Goal: Check status

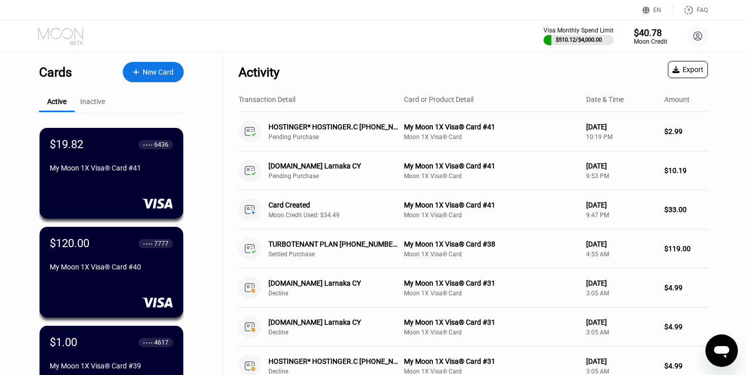
click at [70, 38] on icon at bounding box center [60, 33] width 45 height 12
click at [652, 34] on div "$40.78" at bounding box center [651, 32] width 34 height 11
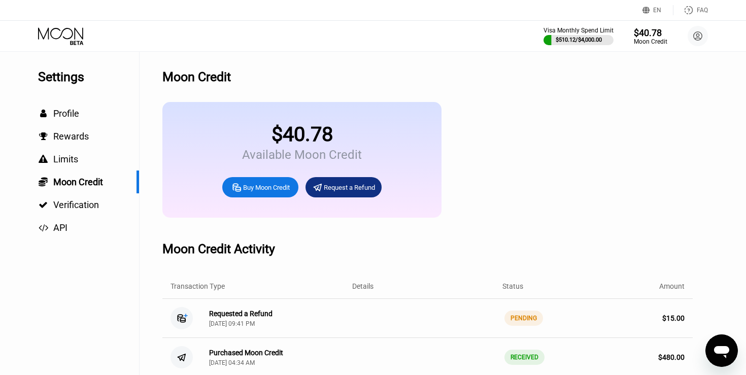
click at [532, 319] on div "PENDING" at bounding box center [524, 318] width 39 height 15
click at [533, 320] on div "PENDING" at bounding box center [524, 318] width 39 height 15
click at [238, 323] on div "[DATE] 09:41 PM" at bounding box center [232, 323] width 46 height 7
click at [178, 318] on icon at bounding box center [182, 319] width 8 height 8
